Goal: Task Accomplishment & Management: Manage account settings

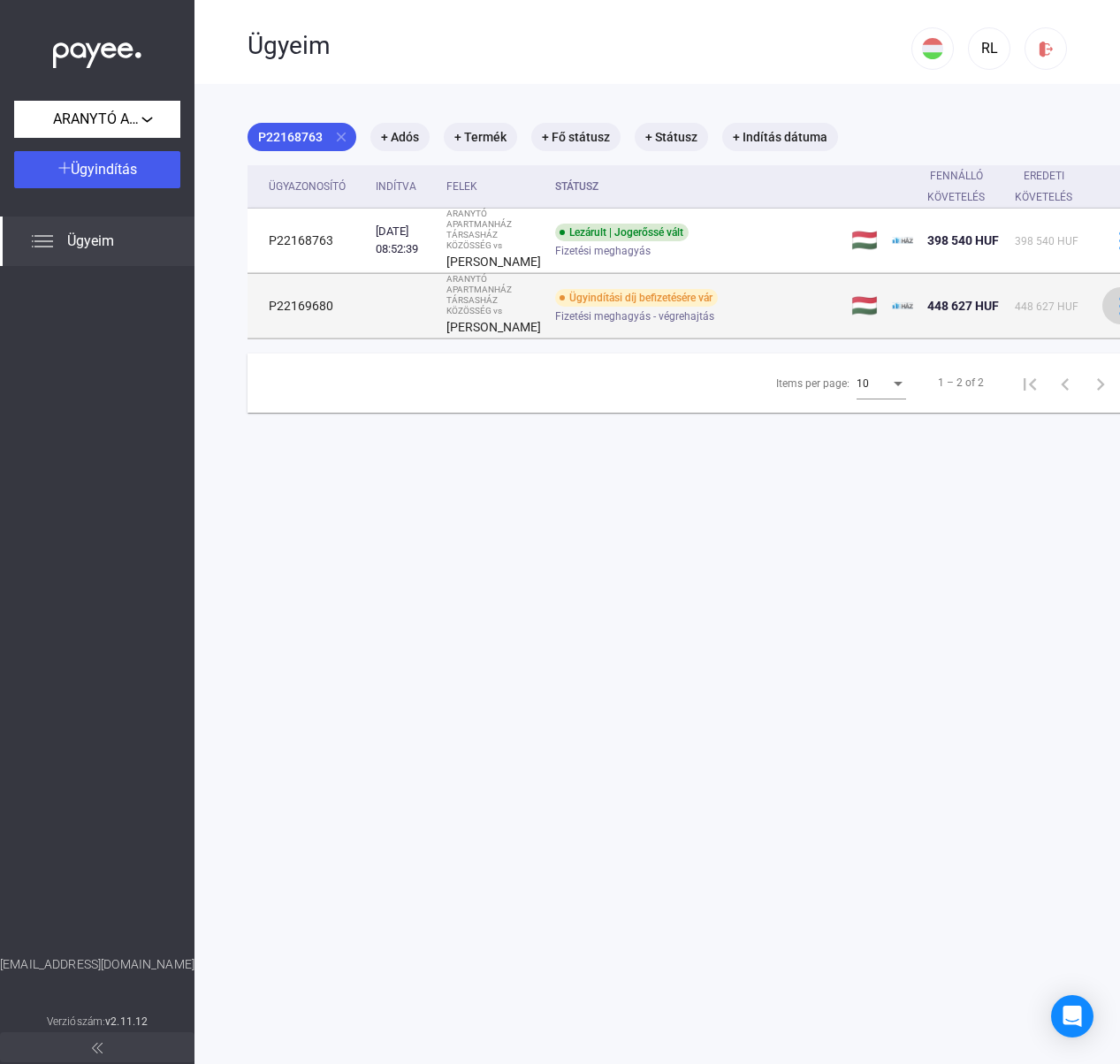
click at [1112, 316] on img at bounding box center [1122, 307] width 19 height 19
click at [794, 330] on div at bounding box center [560, 532] width 1120 height 1064
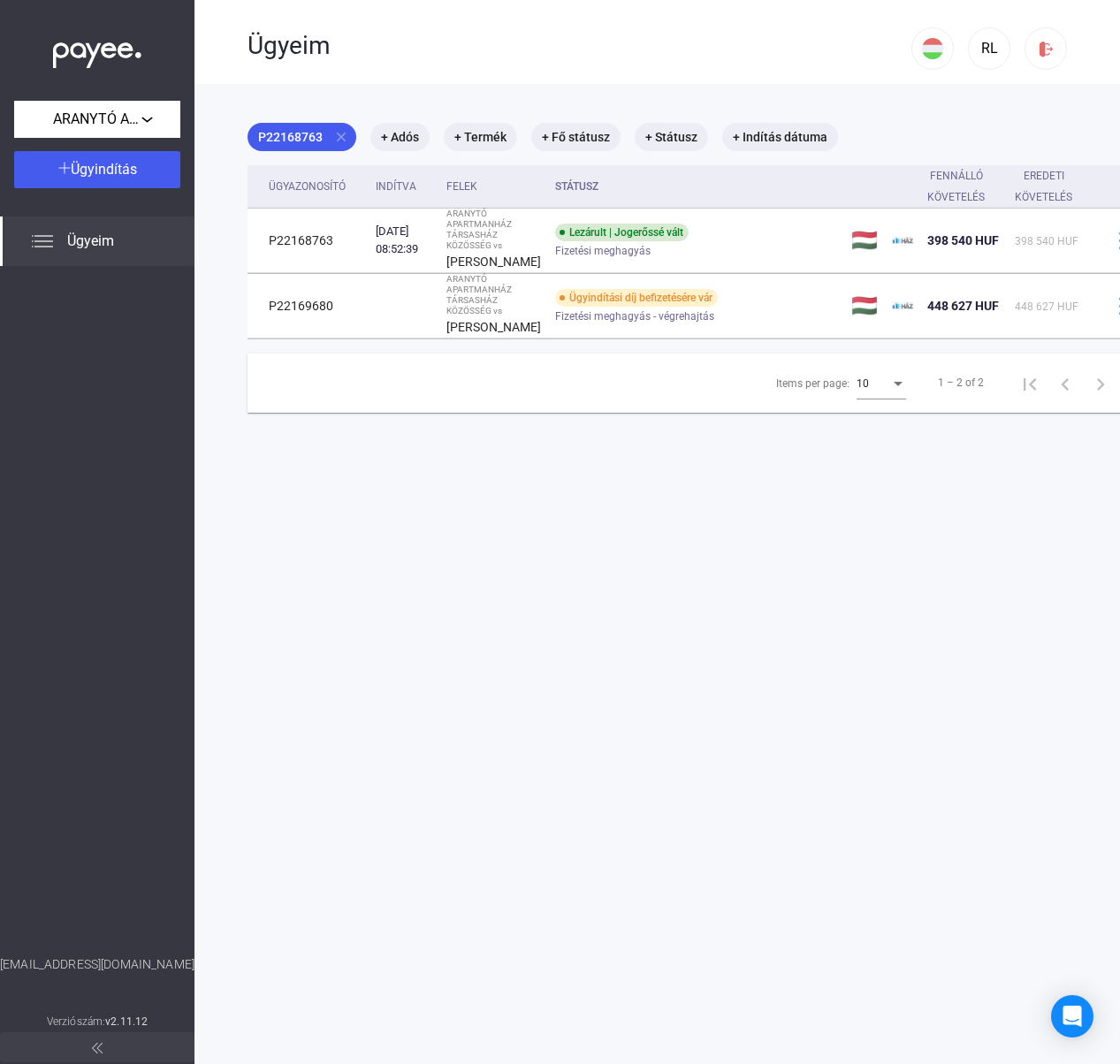
click at [51, 238] on img at bounding box center [42, 241] width 21 height 21
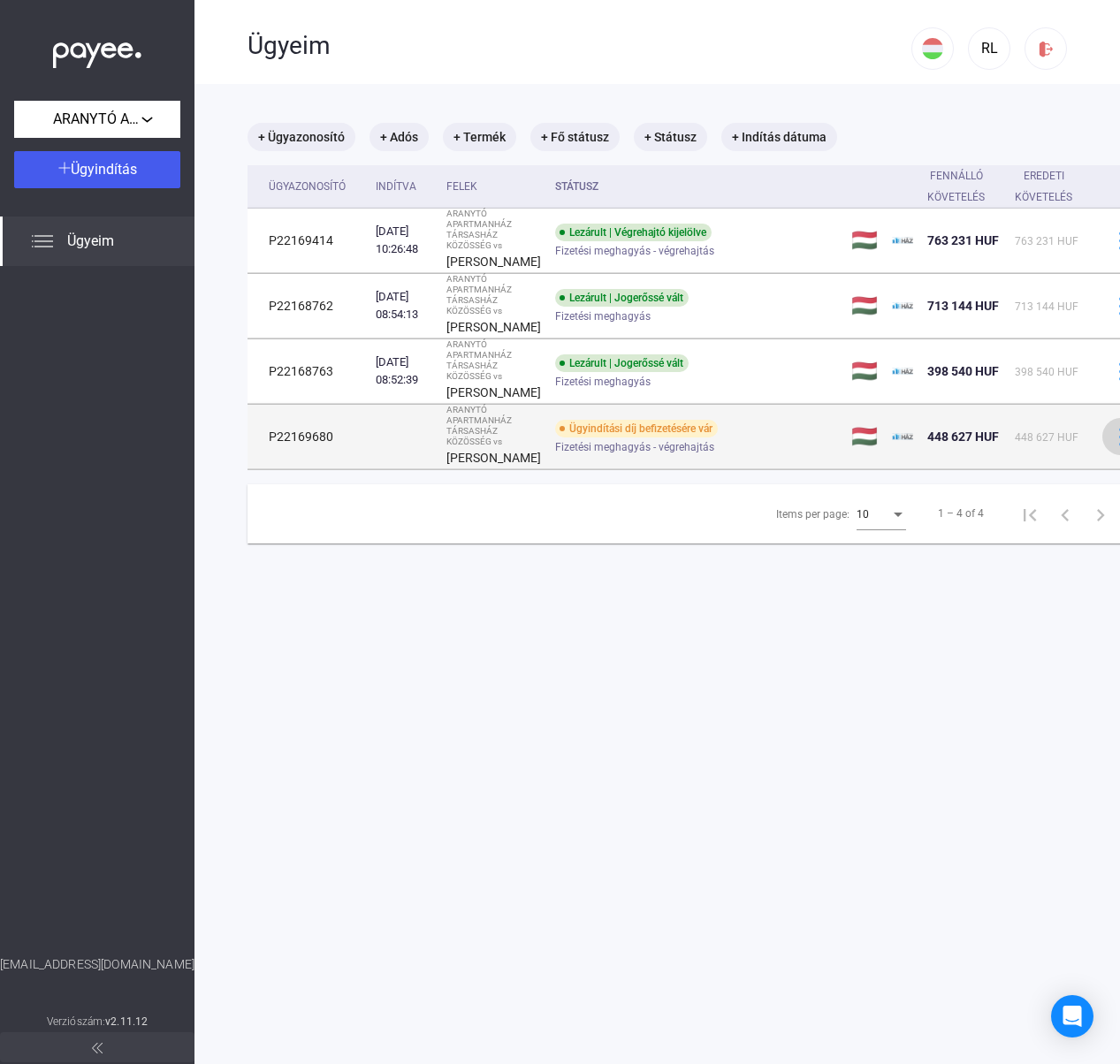
click at [1112, 446] on img at bounding box center [1122, 438] width 19 height 19
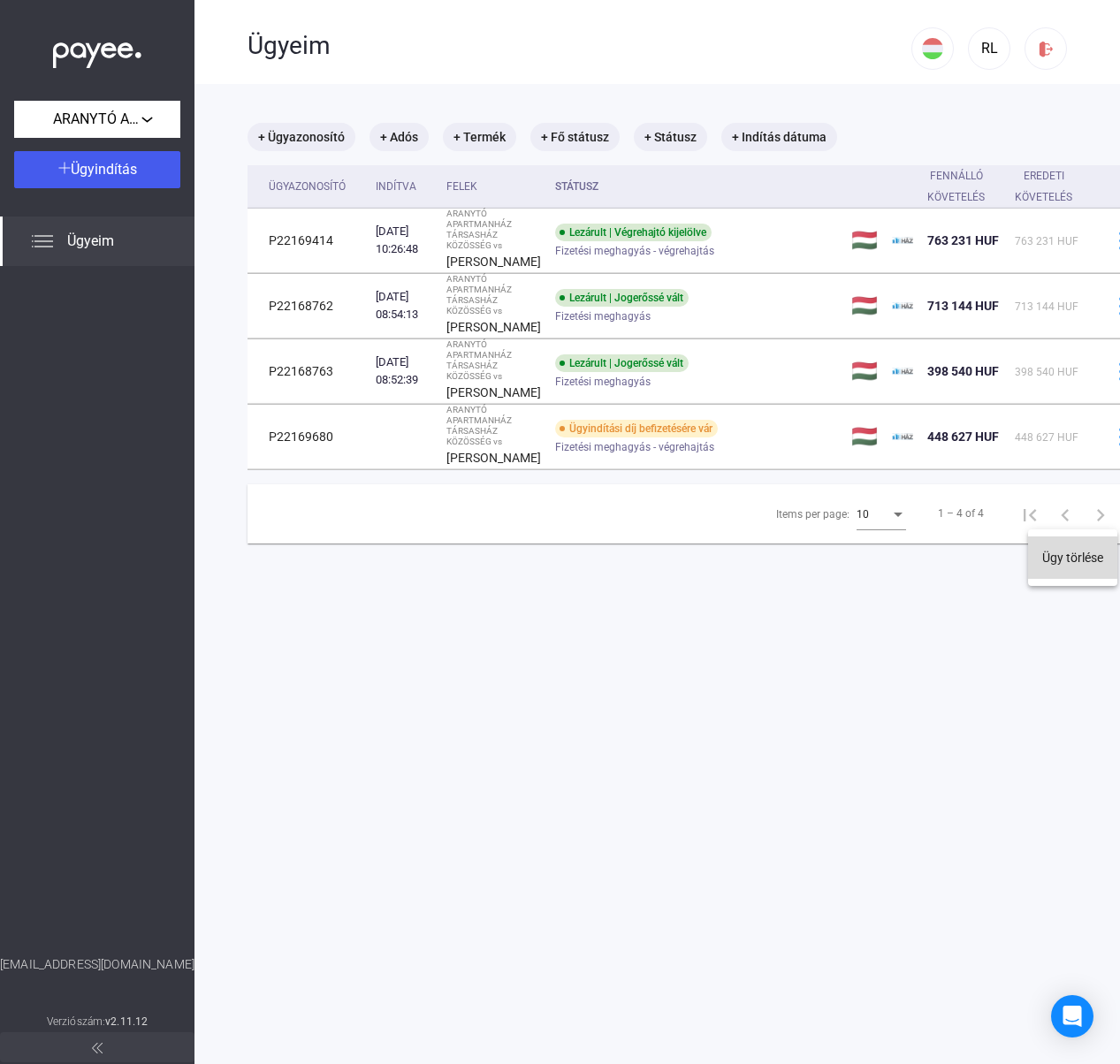
click at [1059, 556] on button "Ügy törlése" at bounding box center [1073, 557] width 90 height 42
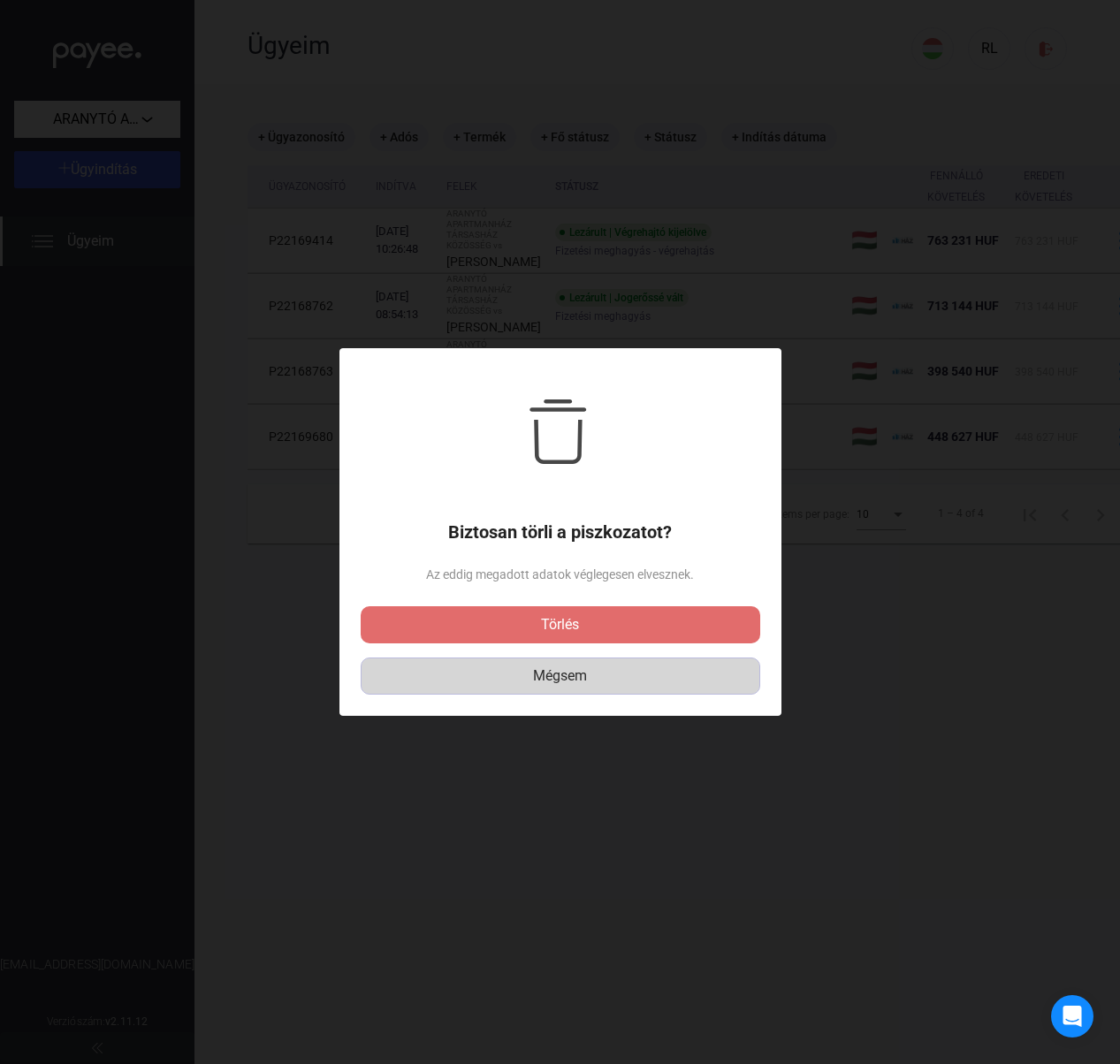
click at [582, 676] on div "Mégsem" at bounding box center [560, 676] width 387 height 21
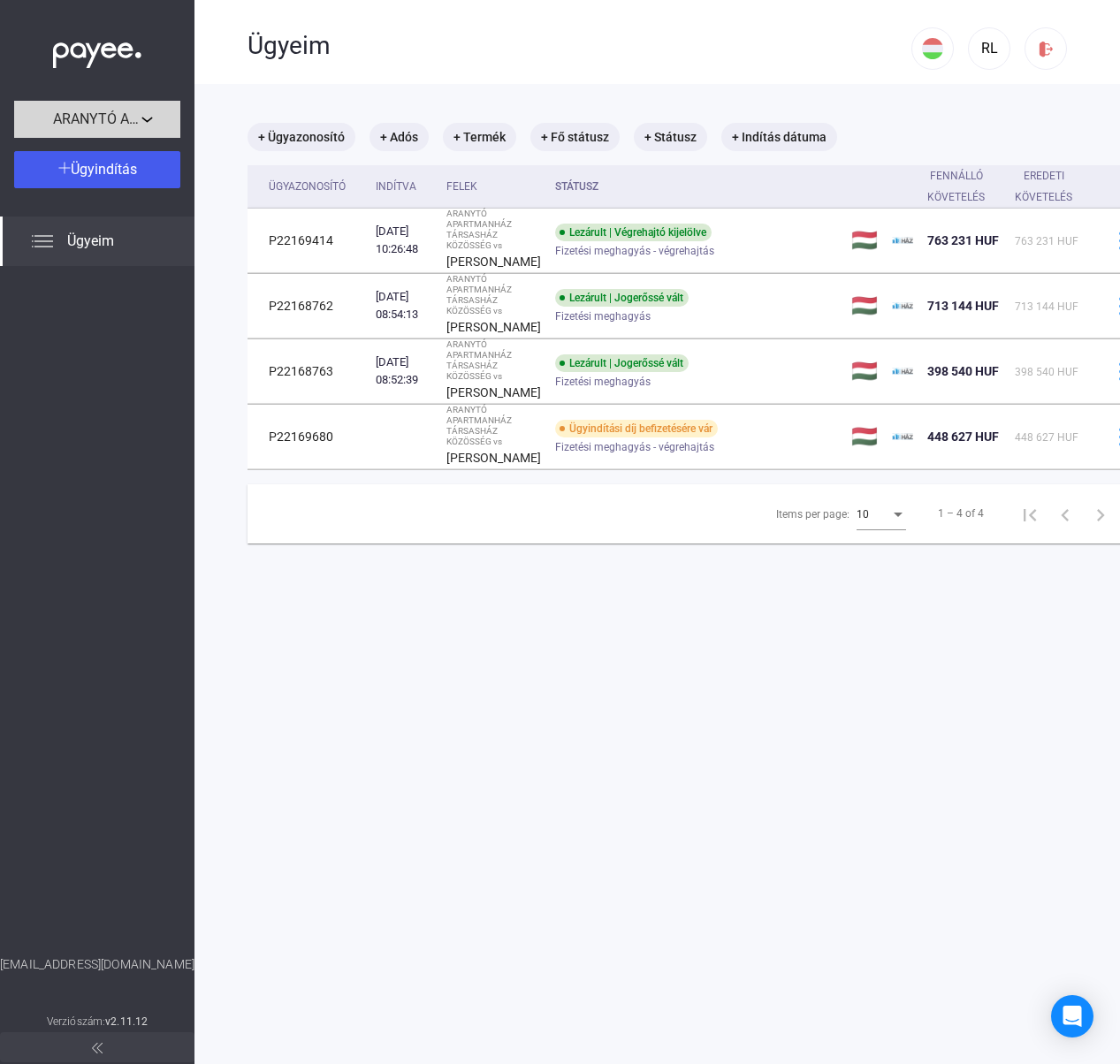
click at [106, 122] on span "ARANYTÓ APARTMANHÁZ TÁRSASHÁZ KÖZÖSSÉG" at bounding box center [97, 119] width 89 height 21
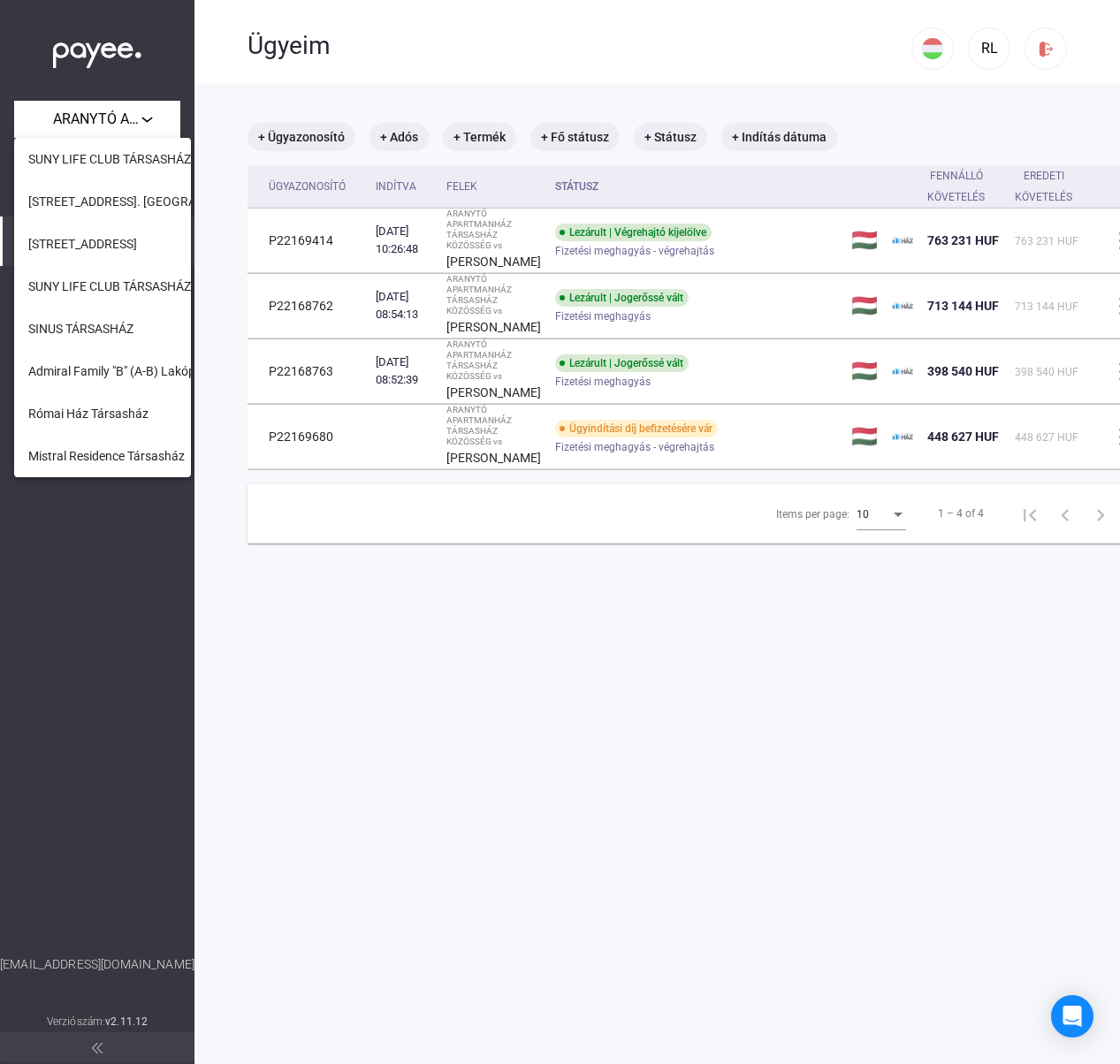
click at [113, 629] on div at bounding box center [560, 532] width 1120 height 1064
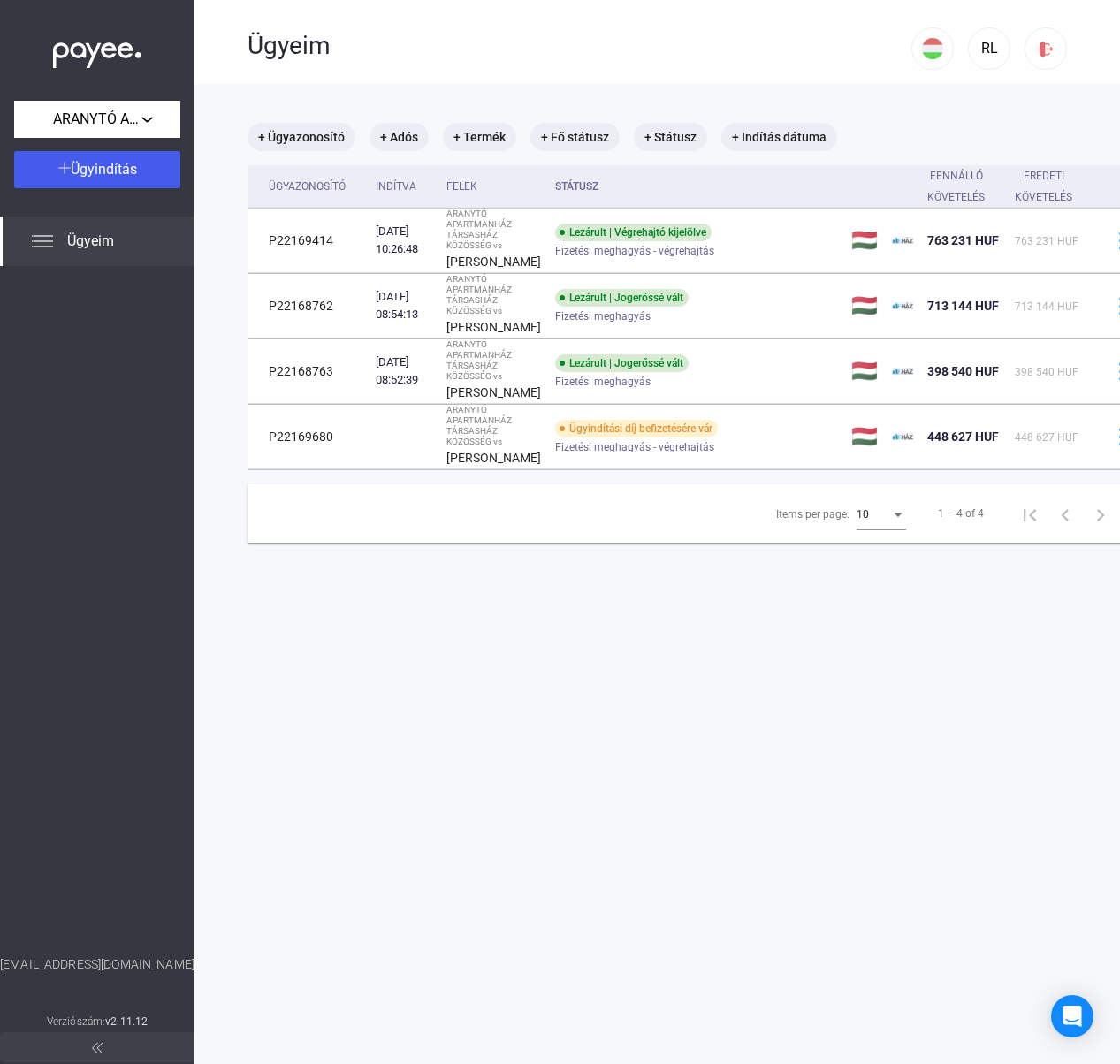
click at [103, 244] on span "Ügyeim" at bounding box center [91, 241] width 47 height 21
click at [41, 243] on img at bounding box center [42, 241] width 21 height 21
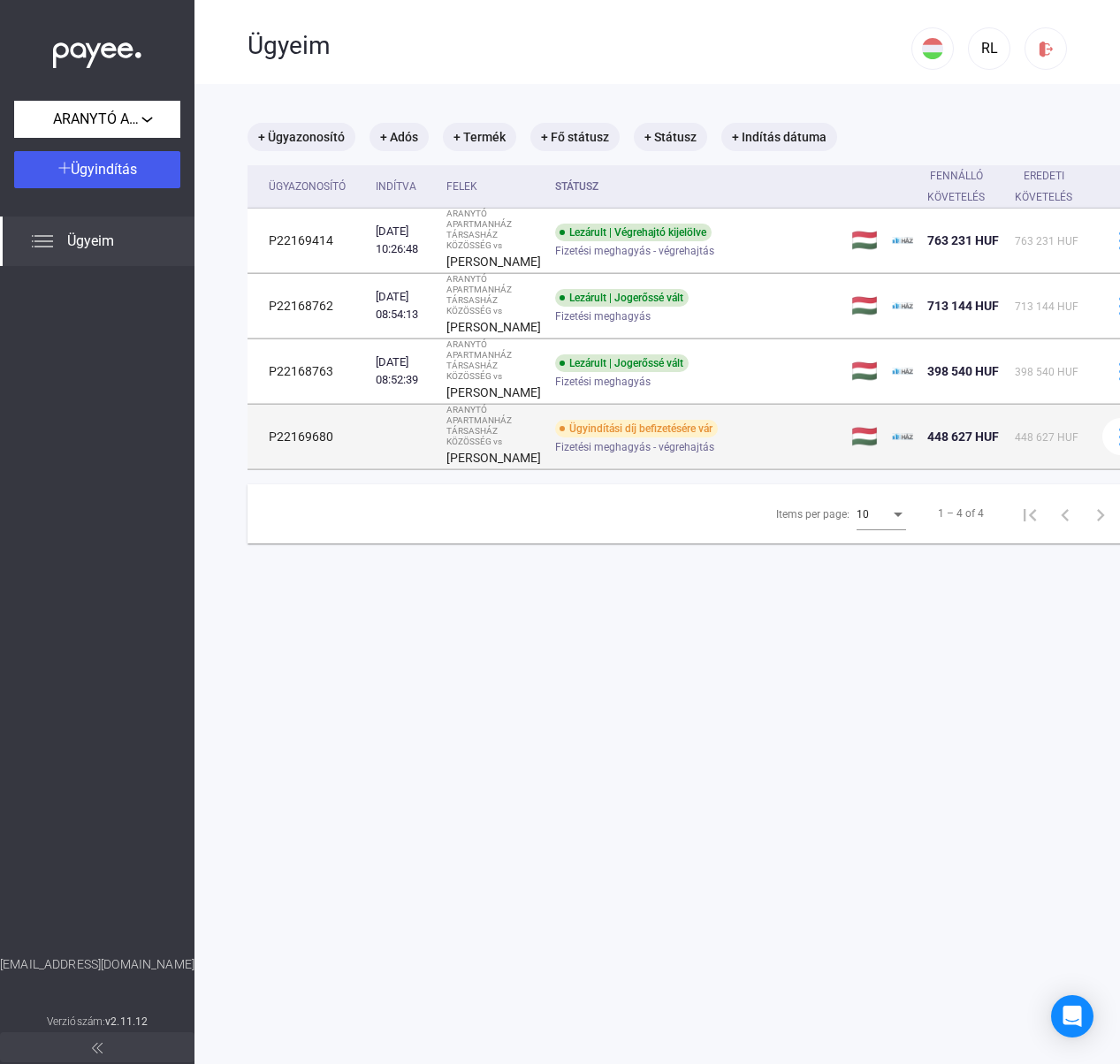
click at [309, 470] on td "P22169680" at bounding box center [308, 437] width 121 height 64
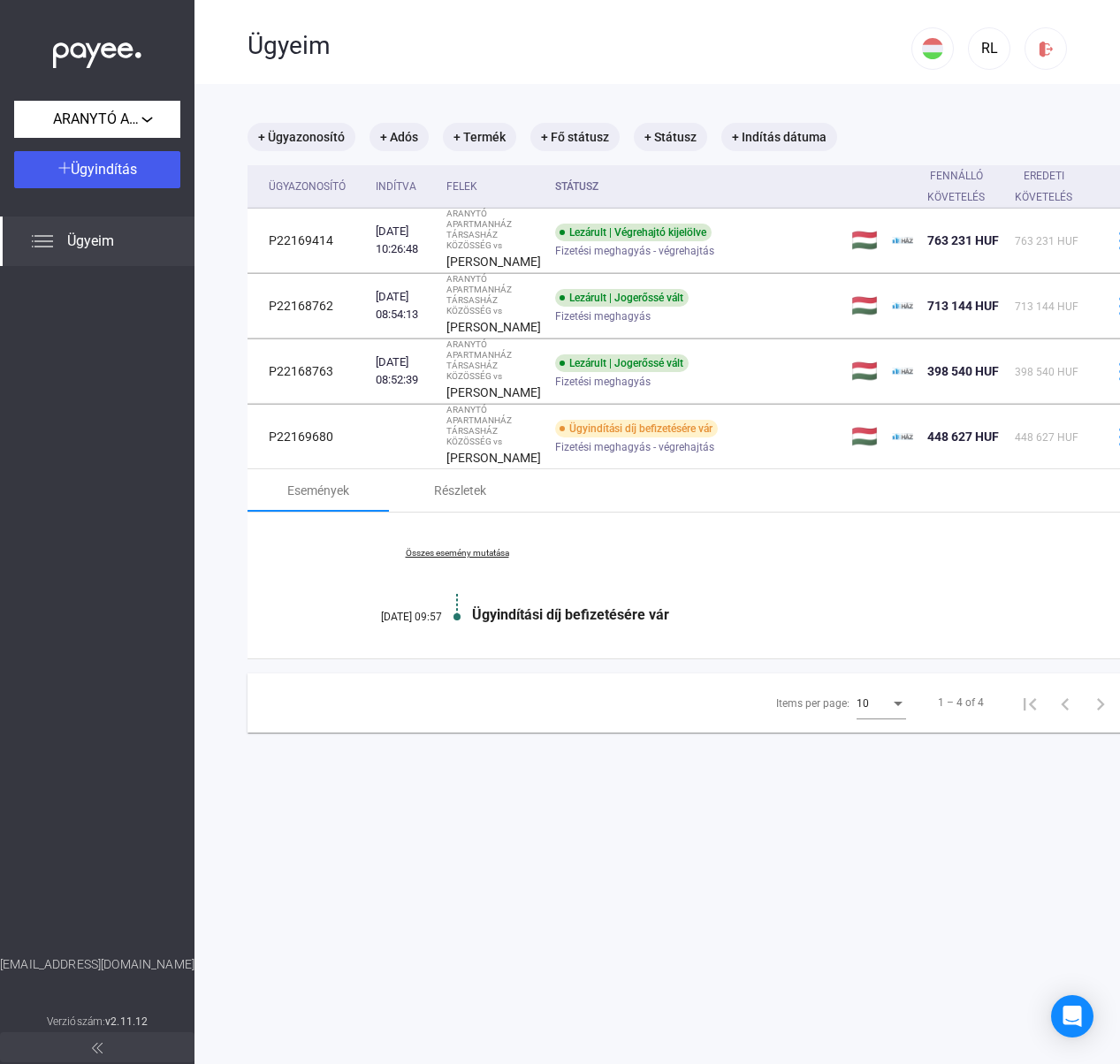
click at [456, 623] on div at bounding box center [457, 617] width 7 height 13
click at [457, 623] on div at bounding box center [457, 617] width 7 height 13
click at [527, 623] on div "Ügyindítási díj befizetésére vár" at bounding box center [772, 615] width 600 height 17
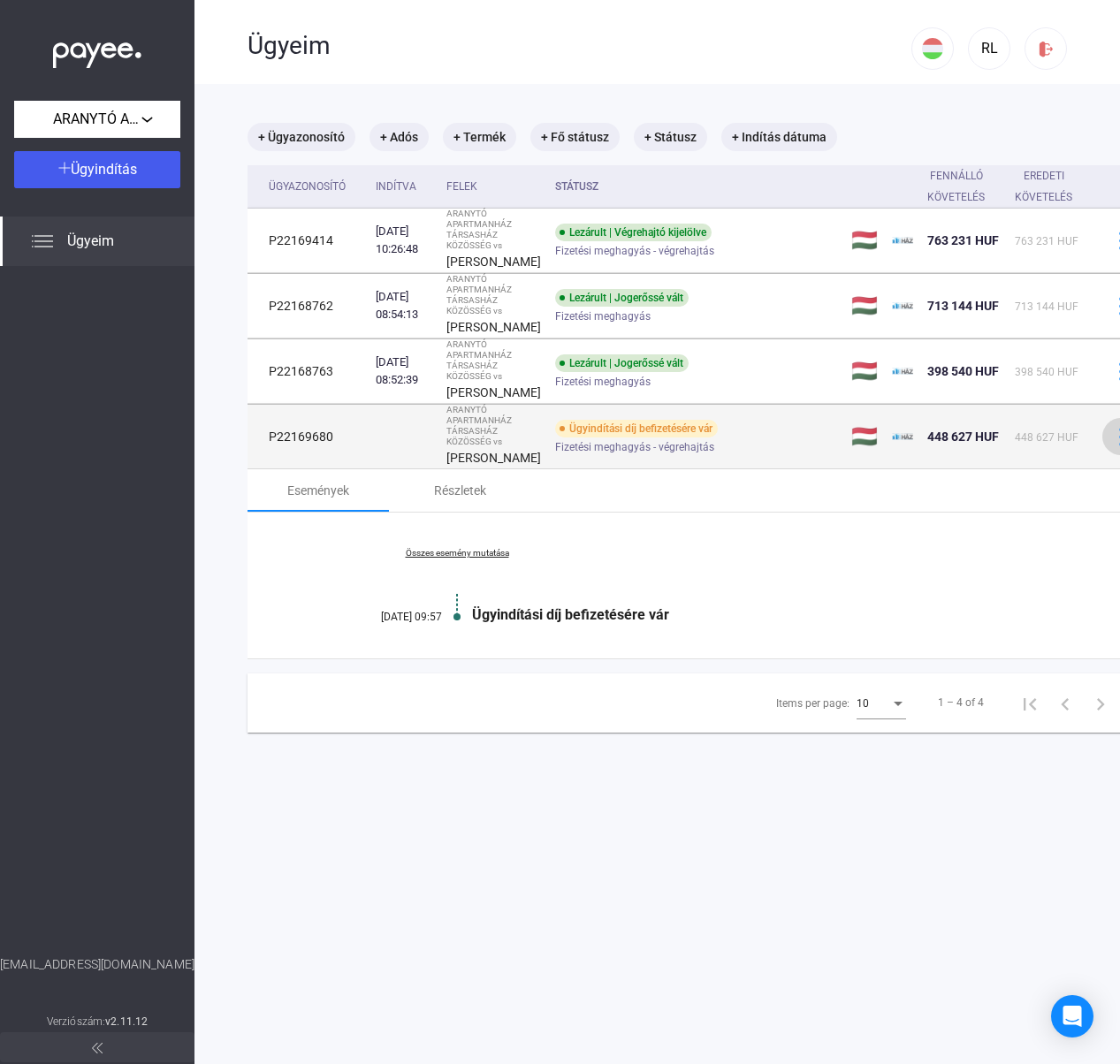
click at [1112, 446] on img at bounding box center [1122, 438] width 19 height 19
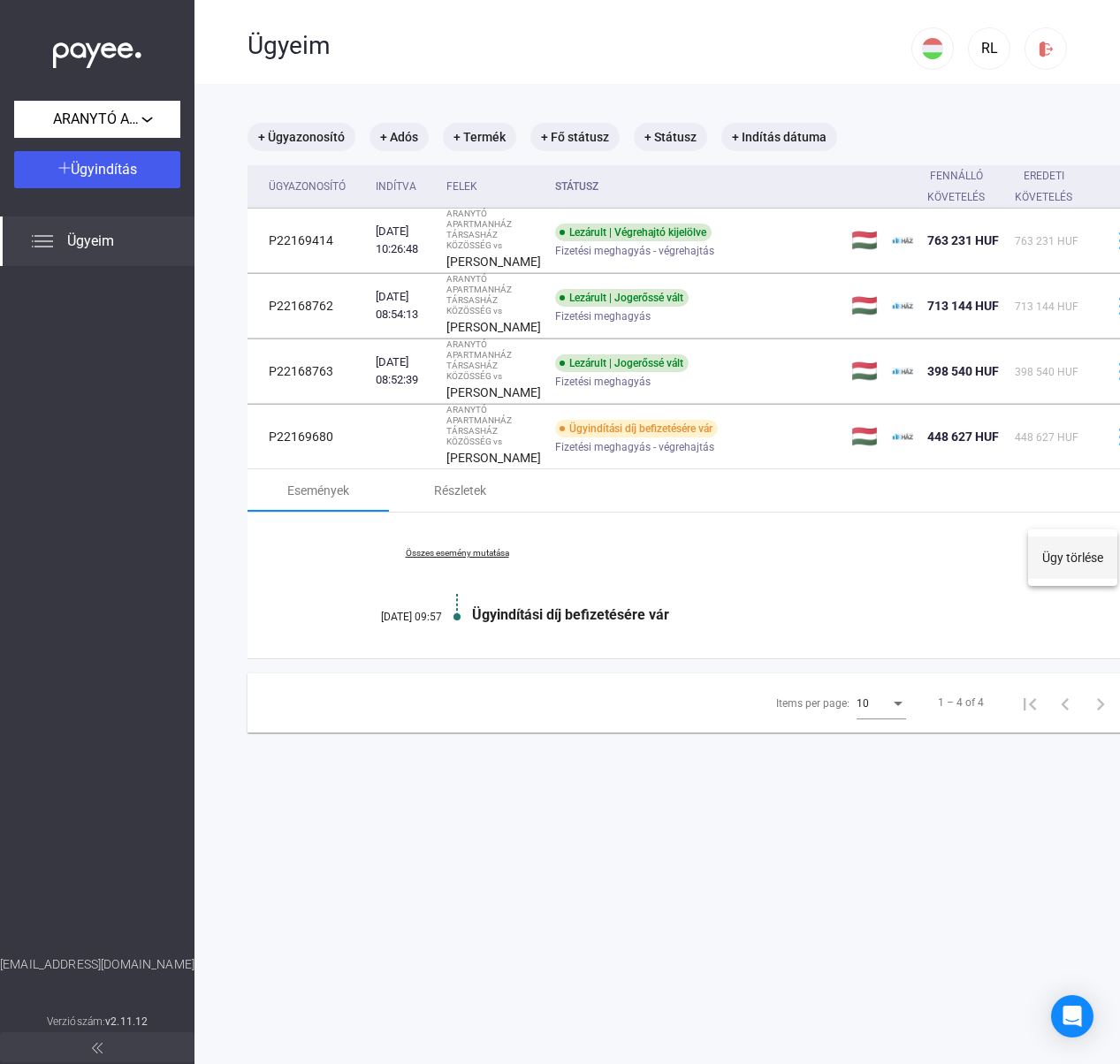
click at [1050, 557] on button "Ügy törlése" at bounding box center [1073, 557] width 90 height 42
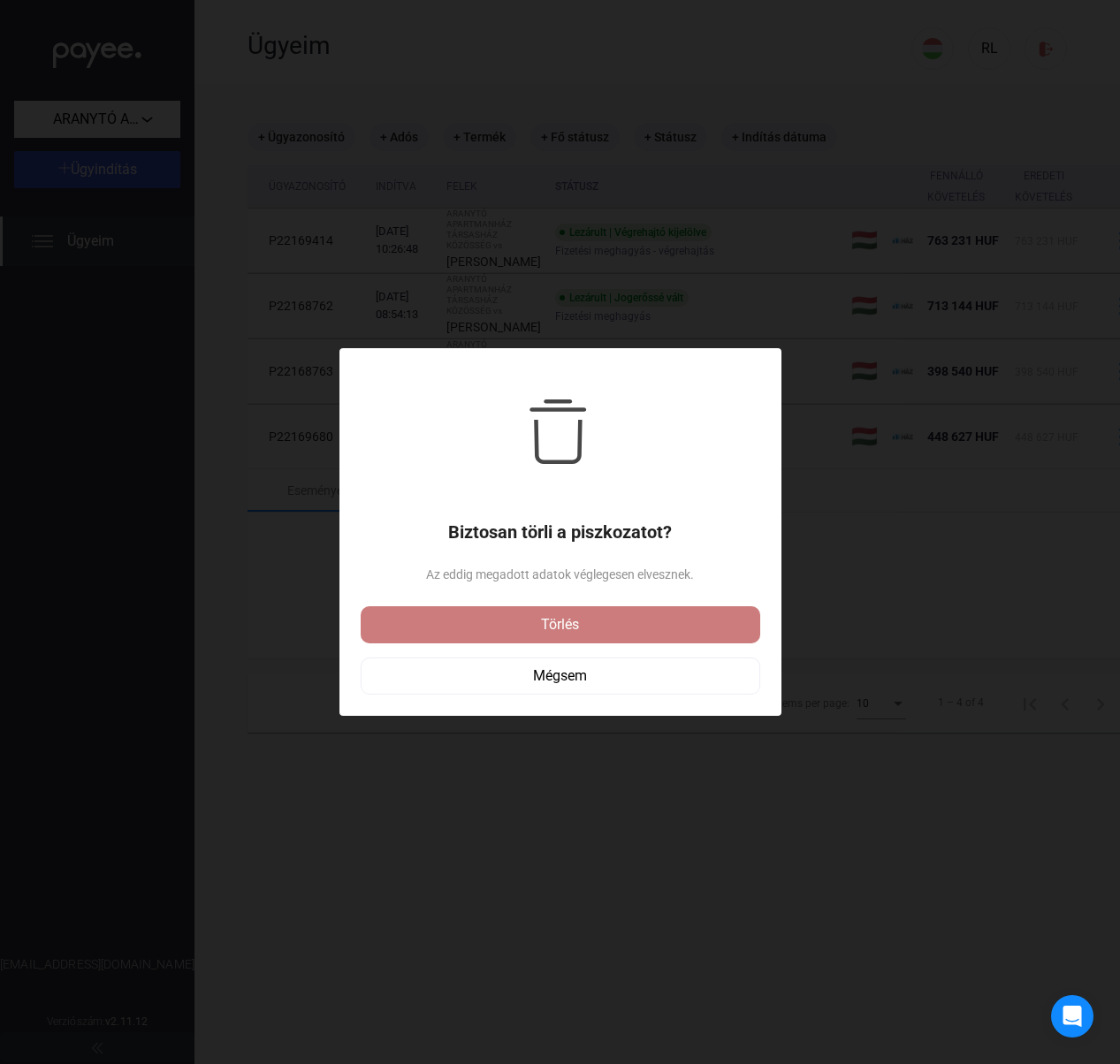
click at [550, 629] on div "Törlés" at bounding box center [560, 624] width 389 height 21
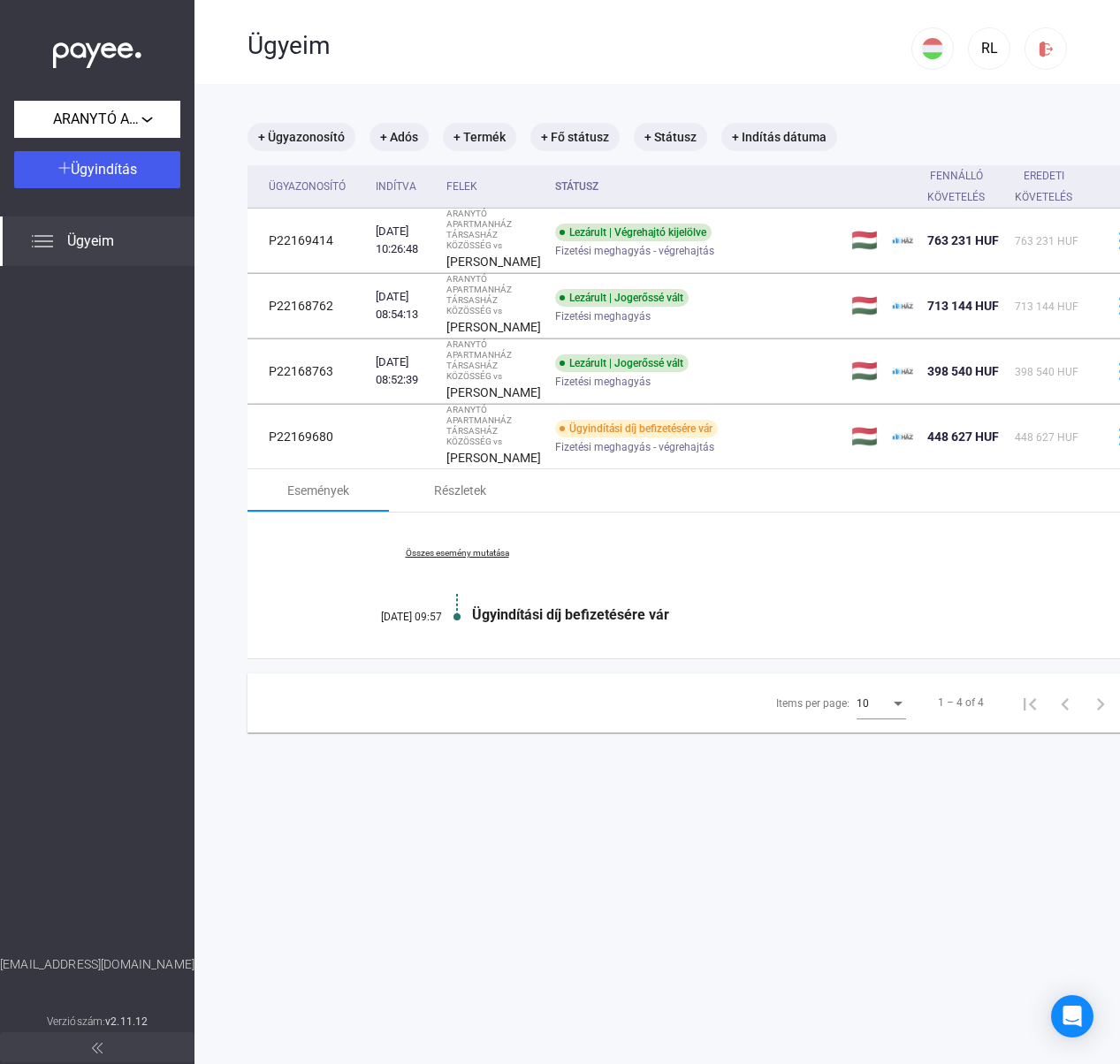
click at [725, 632] on div "Összes esemény mutatása [DATE] 09:57 Ügyindítási díj befizetésére vár" at bounding box center [704, 586] width 913 height 146
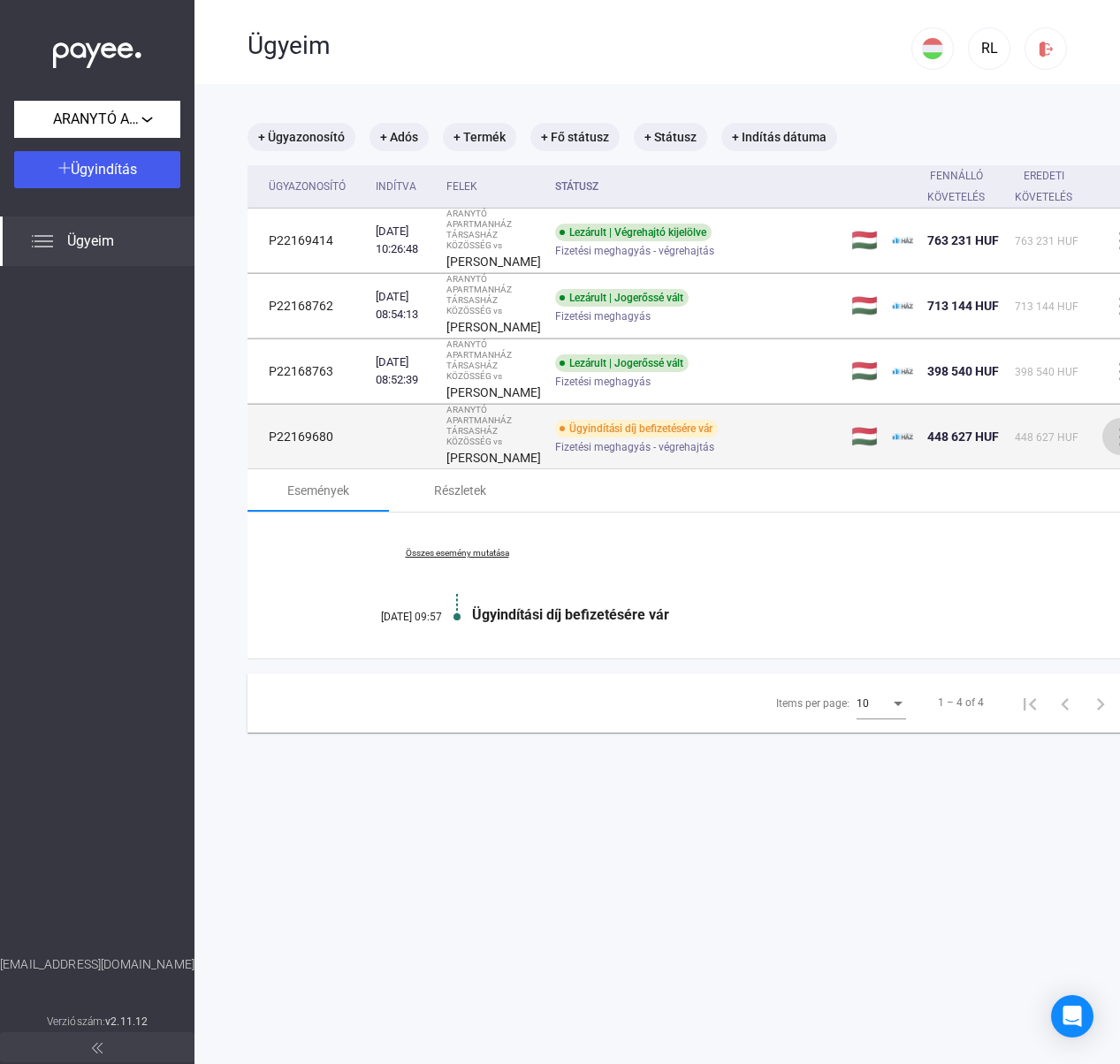
click at [1112, 446] on img at bounding box center [1122, 438] width 19 height 19
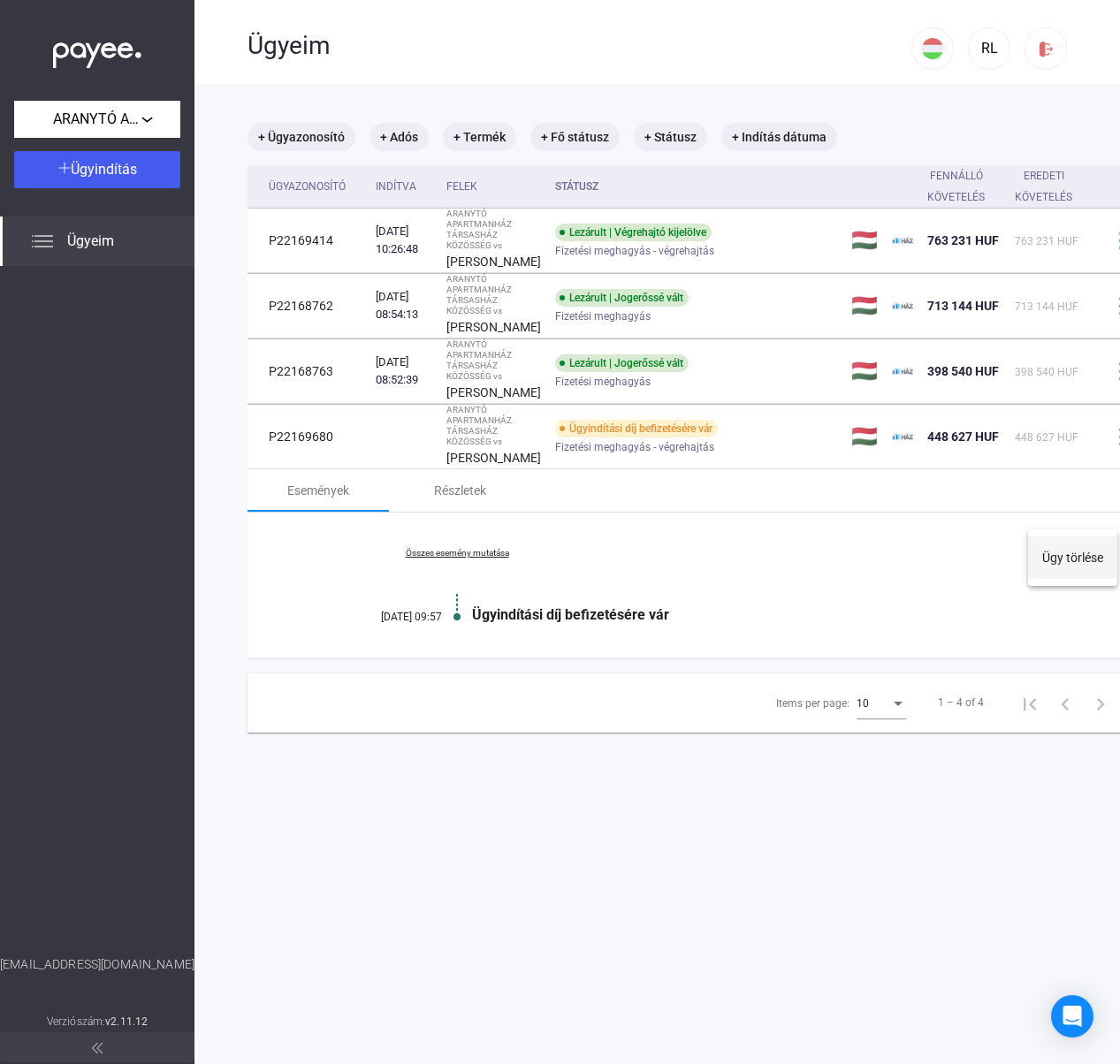
click at [1073, 558] on button "Ügy törlése" at bounding box center [1073, 557] width 90 height 42
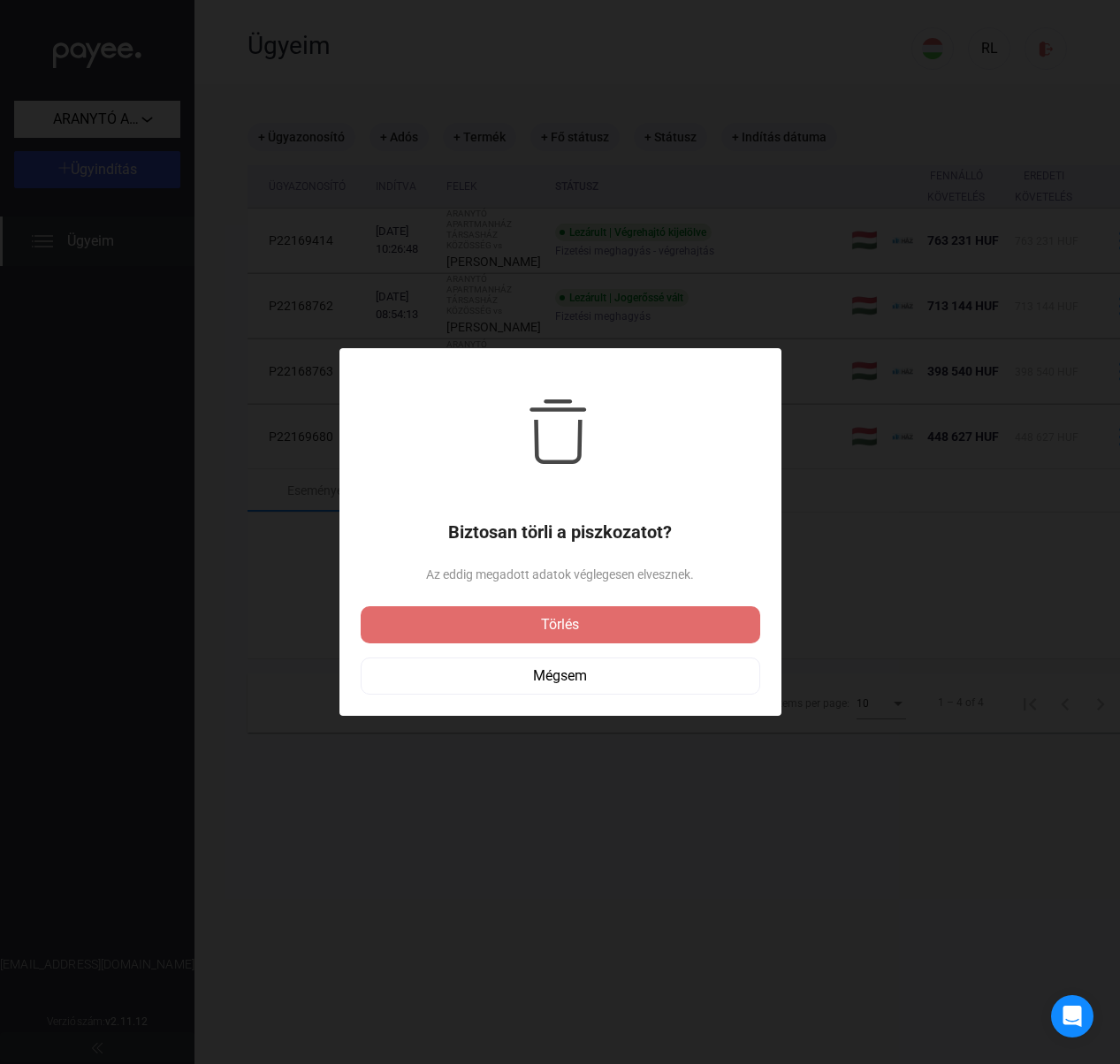
click at [897, 625] on div at bounding box center [560, 532] width 1120 height 1064
